Goal: Navigation & Orientation: Find specific page/section

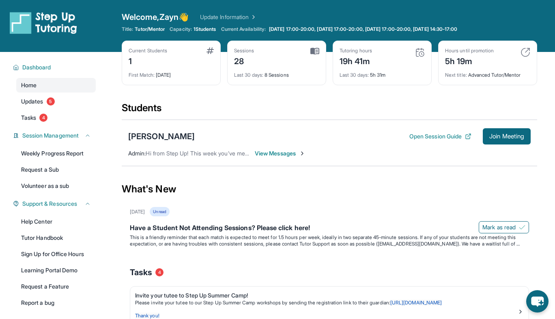
click at [528, 51] on img at bounding box center [526, 52] width 10 height 10
click at [527, 51] on img at bounding box center [526, 52] width 10 height 10
click at [490, 76] on div "Next title : Advanced Tutor/Mentor" at bounding box center [487, 72] width 85 height 11
click at [461, 61] on div "5h 19m" at bounding box center [469, 60] width 49 height 13
click at [461, 47] on div "Hours until promotion" at bounding box center [469, 50] width 49 height 6
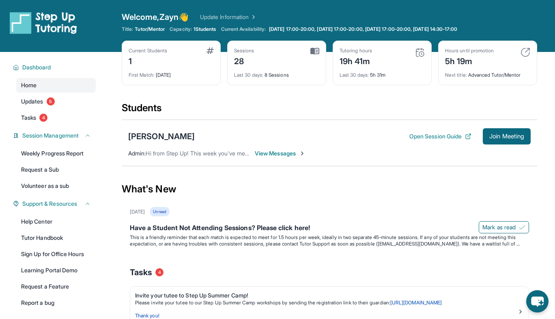
click at [488, 49] on div "Hours until promotion" at bounding box center [469, 50] width 49 height 6
click at [518, 56] on div "Hours until promotion 5h 19m" at bounding box center [487, 56] width 85 height 19
click at [360, 60] on div "19h 41m" at bounding box center [356, 60] width 32 height 13
click at [342, 89] on div "Current Students 1 First Match : 5 months ago Sessions 28 Last 30 days : 8 Sess…" at bounding box center [329, 71] width 415 height 61
click at [243, 63] on div "28" at bounding box center [244, 60] width 20 height 13
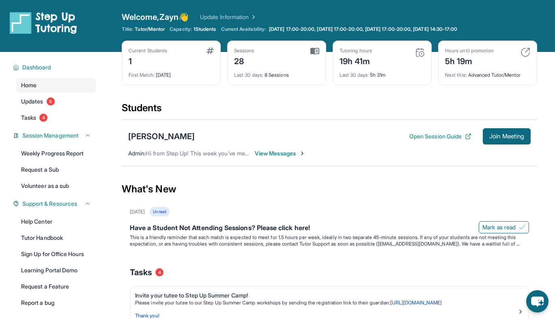
click at [470, 71] on div "Next title : Advanced Tutor/Mentor" at bounding box center [487, 72] width 85 height 11
click at [464, 63] on div "5h 19m" at bounding box center [469, 60] width 49 height 13
click at [50, 101] on span "5" at bounding box center [51, 101] width 8 height 8
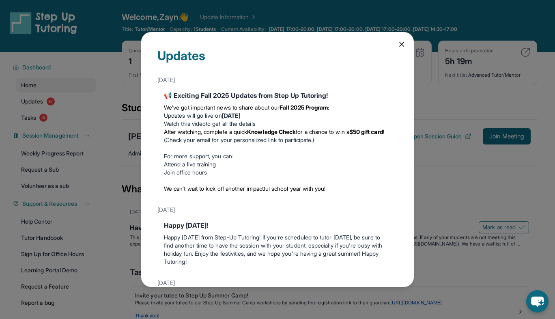
click at [401, 39] on div "Updates August 27th 📢 Exciting Fall 2025 Updates from Step Up Tutoring! We’ve g…" at bounding box center [277, 159] width 273 height 255
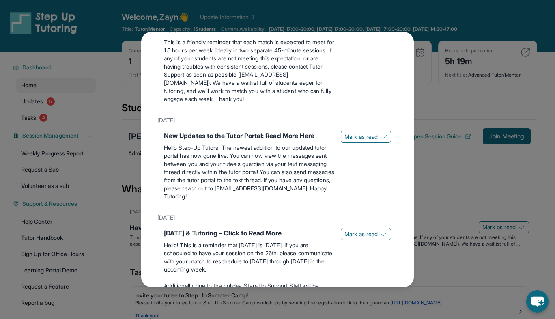
scroll to position [806, 0]
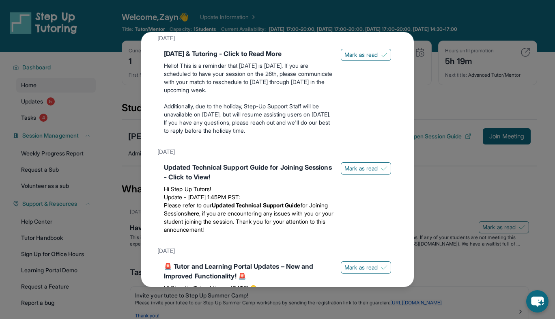
click at [427, 109] on div "Updates August 27th 📢 Exciting Fall 2025 Updates from Step Up Tutoring! We’ve g…" at bounding box center [277, 159] width 555 height 319
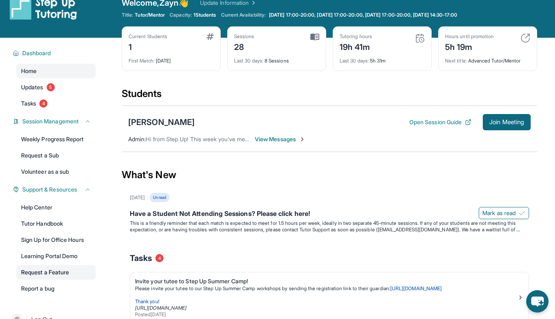
scroll to position [0, 0]
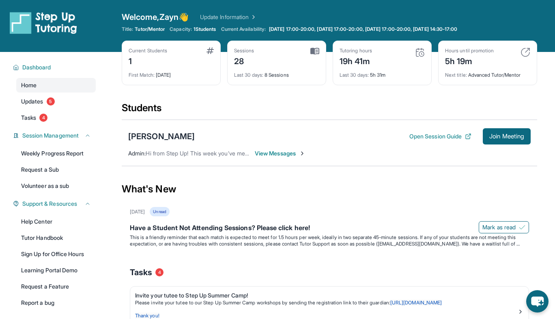
click at [226, 191] on div "What's New" at bounding box center [329, 189] width 415 height 36
click at [62, 69] on button "Dashboard" at bounding box center [55, 67] width 72 height 8
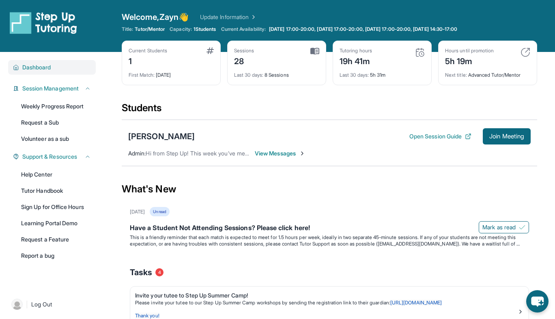
click at [61, 71] on button "Dashboard" at bounding box center [55, 67] width 72 height 8
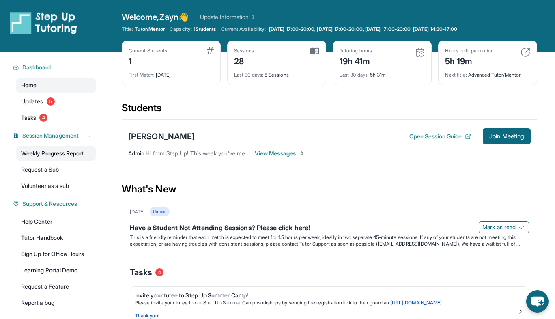
click at [77, 153] on link "Weekly Progress Report" at bounding box center [56, 153] width 80 height 15
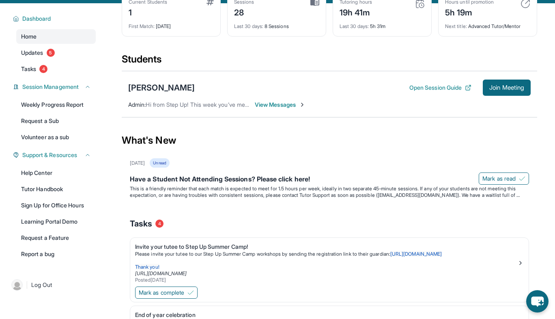
click at [252, 144] on div "What's New" at bounding box center [329, 141] width 415 height 36
